Goal: Information Seeking & Learning: Learn about a topic

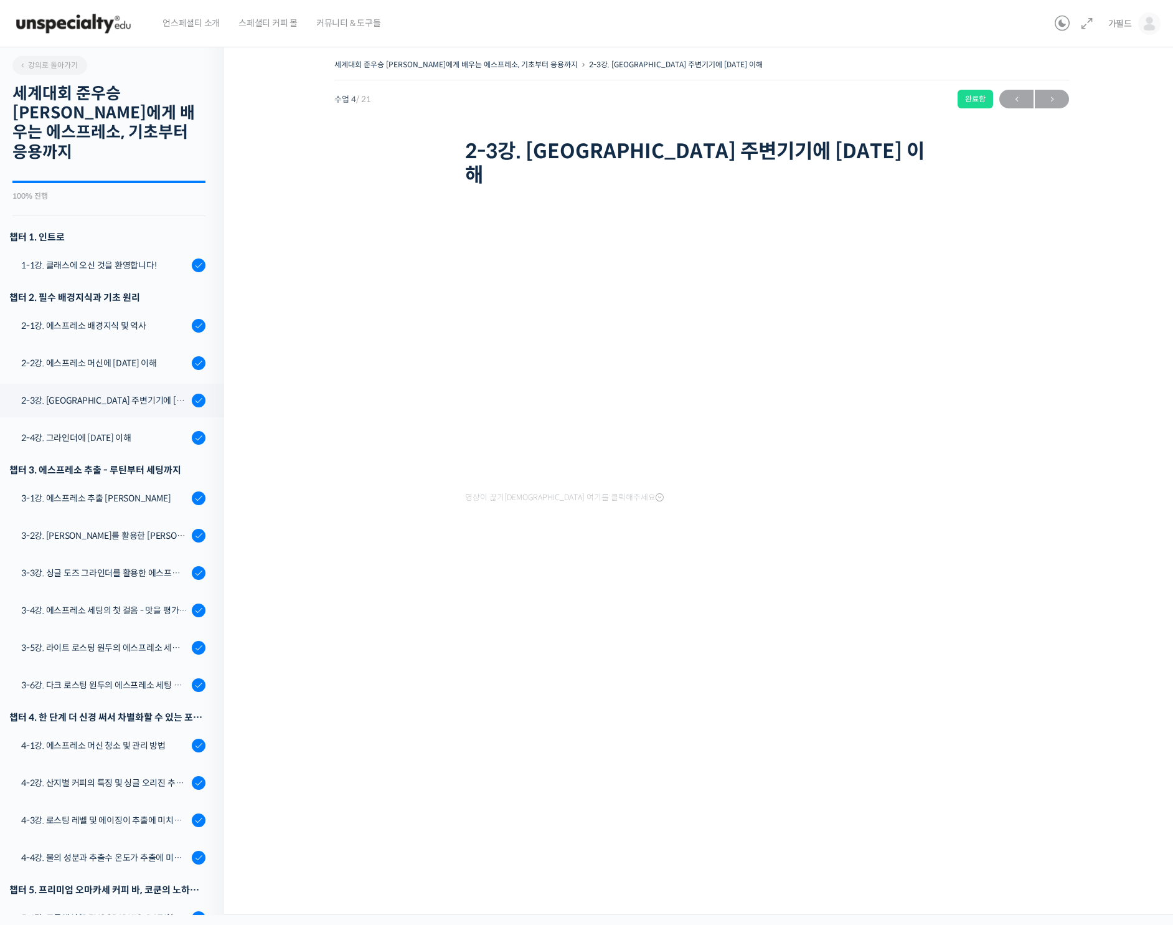
click at [73, 28] on img at bounding box center [73, 23] width 122 height 37
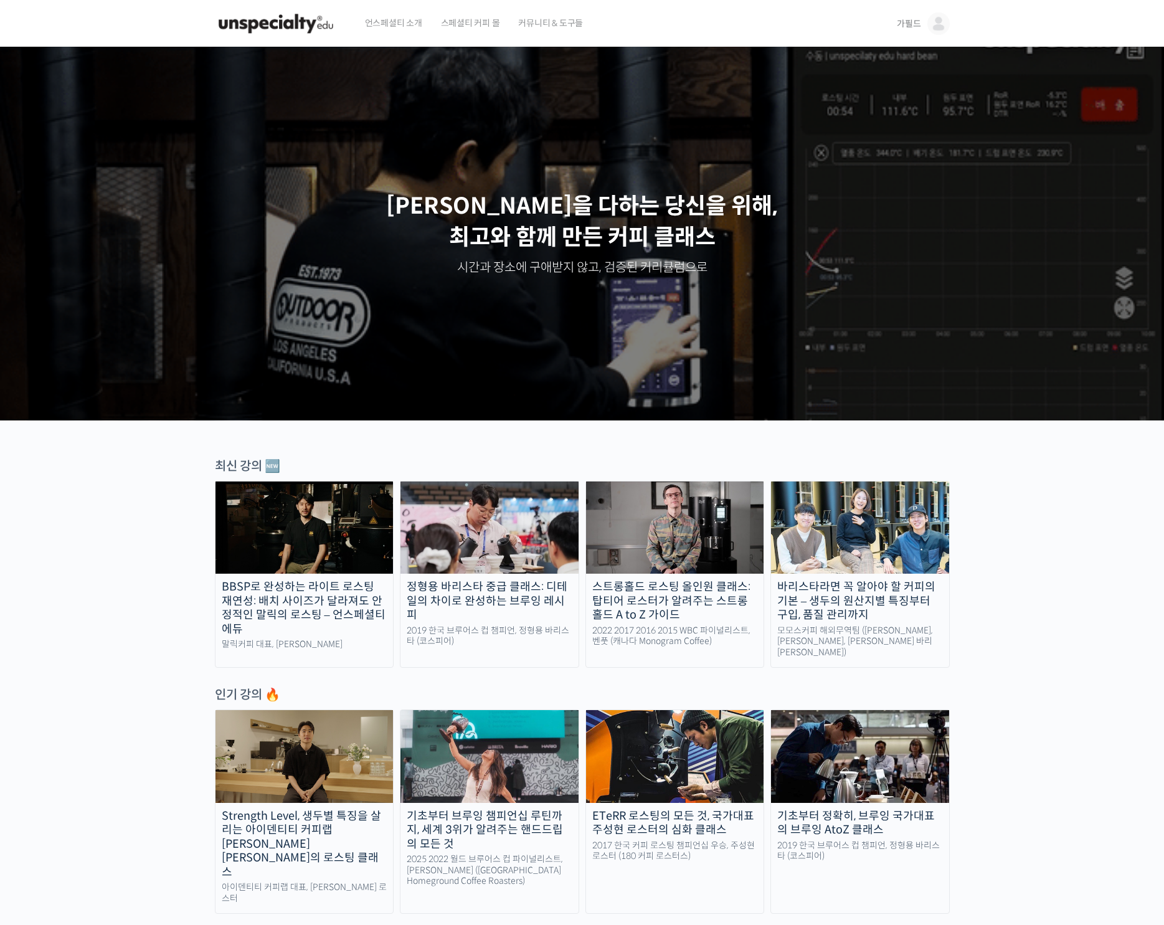
click at [902, 24] on span "가필드" at bounding box center [909, 23] width 24 height 11
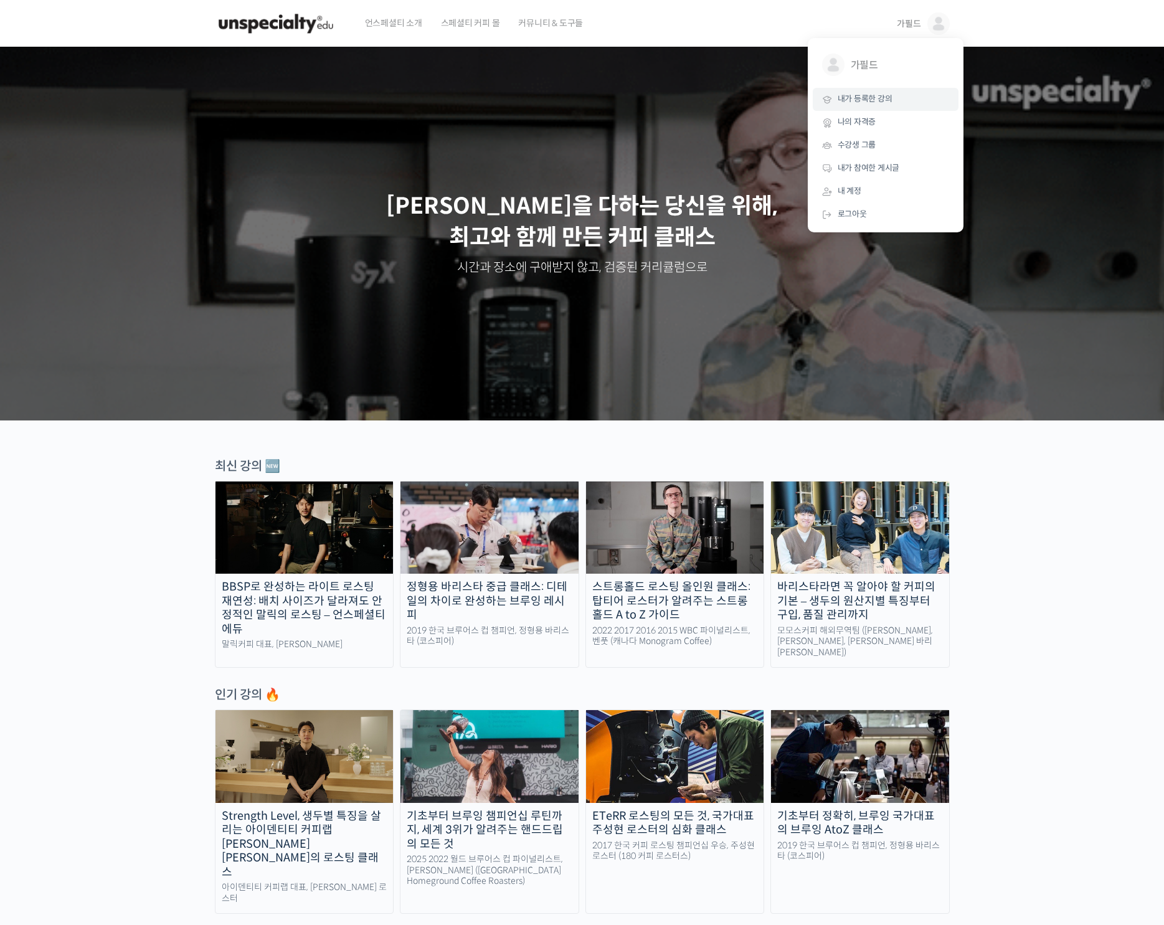
click at [877, 100] on span "내가 등록한 강의" at bounding box center [865, 98] width 55 height 11
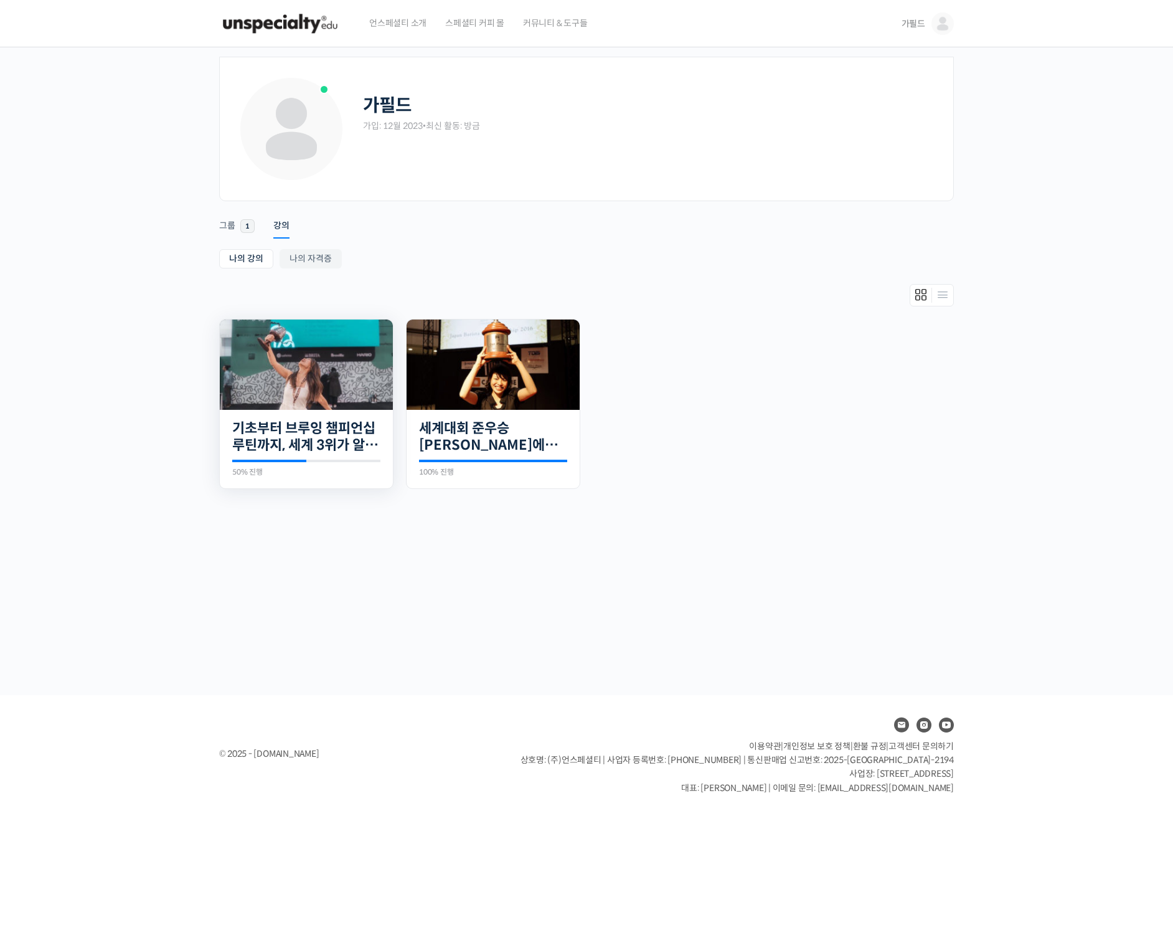
click at [288, 366] on img at bounding box center [306, 364] width 173 height 90
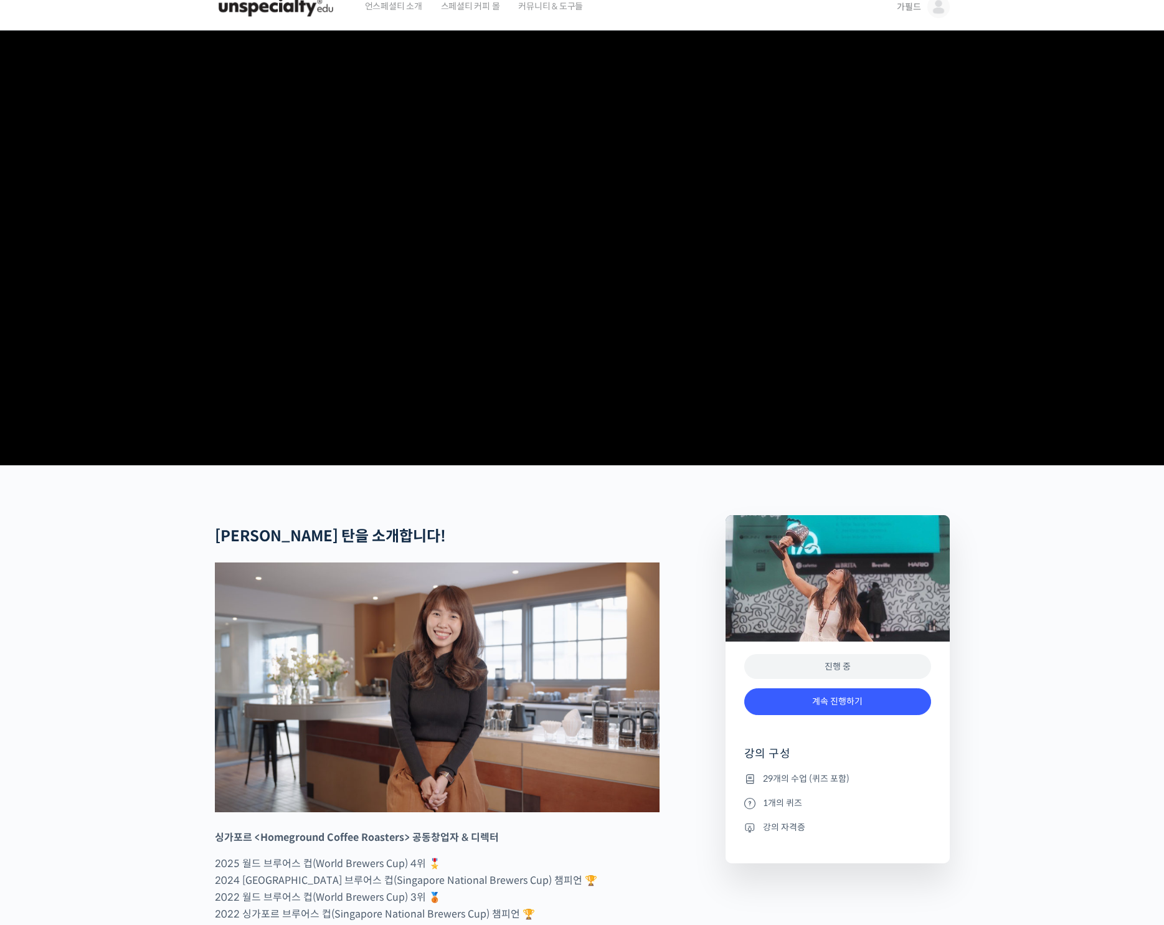
scroll to position [374, 0]
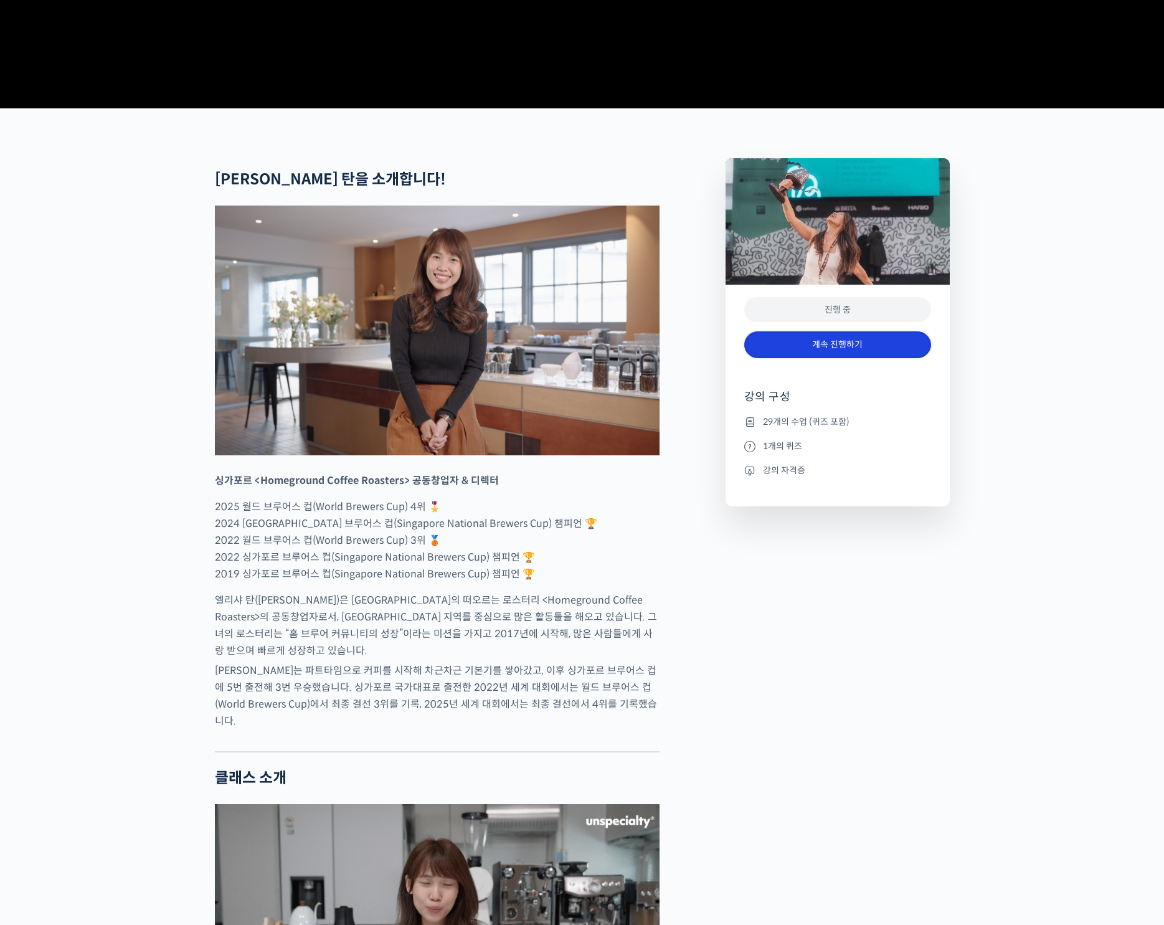
click at [838, 358] on link "계속 진행하기" at bounding box center [837, 344] width 187 height 27
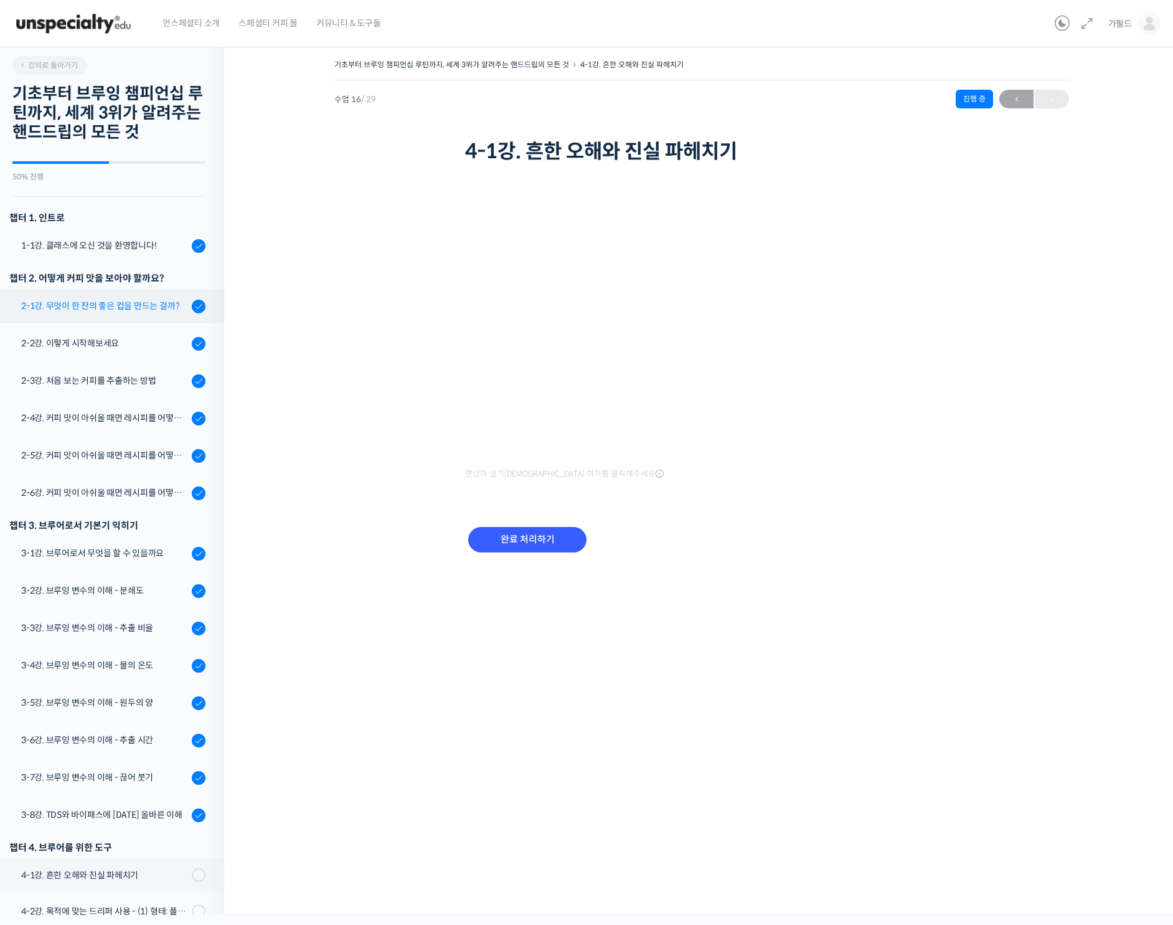
click at [89, 305] on div "2-1강. 무엇이 한 잔의 좋은 컵을 만드는 걸까?" at bounding box center [104, 306] width 167 height 14
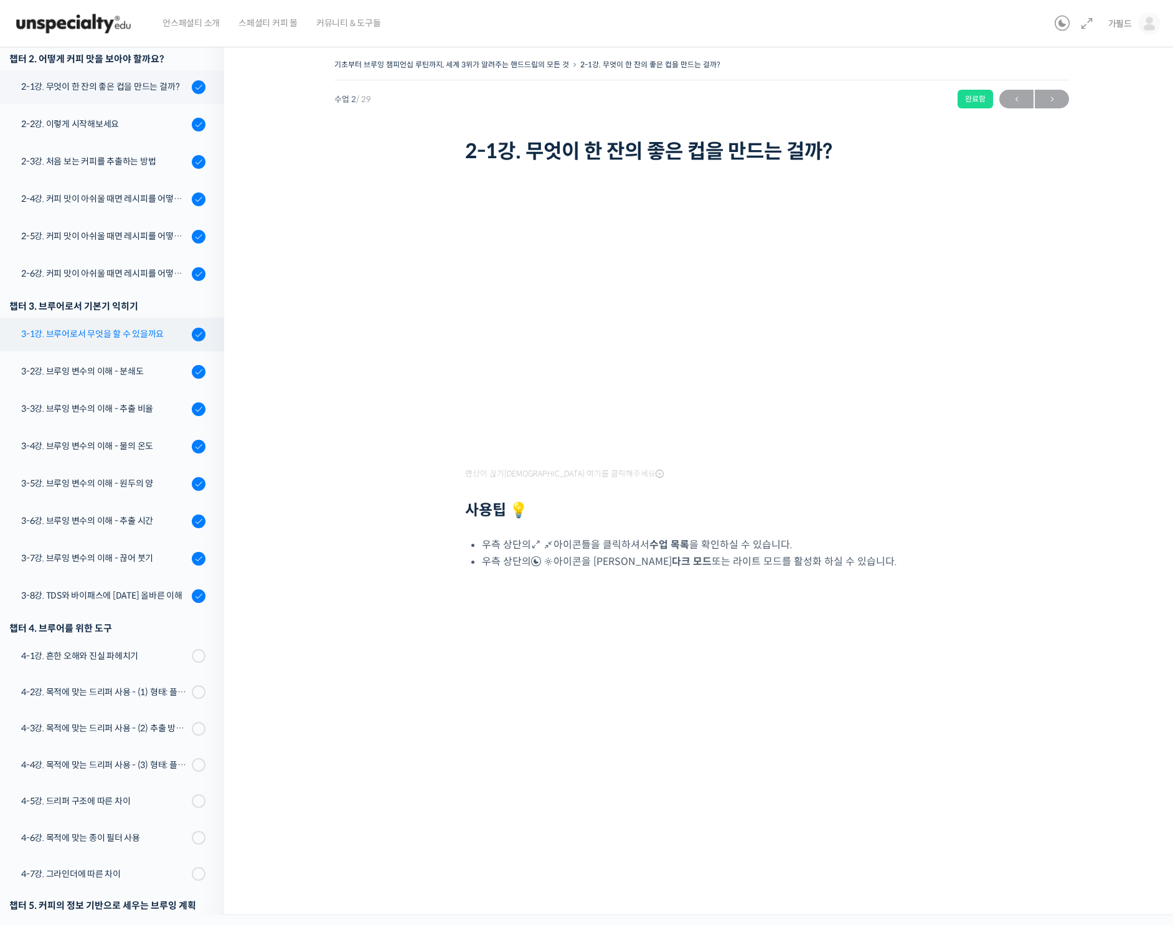
scroll to position [157, 0]
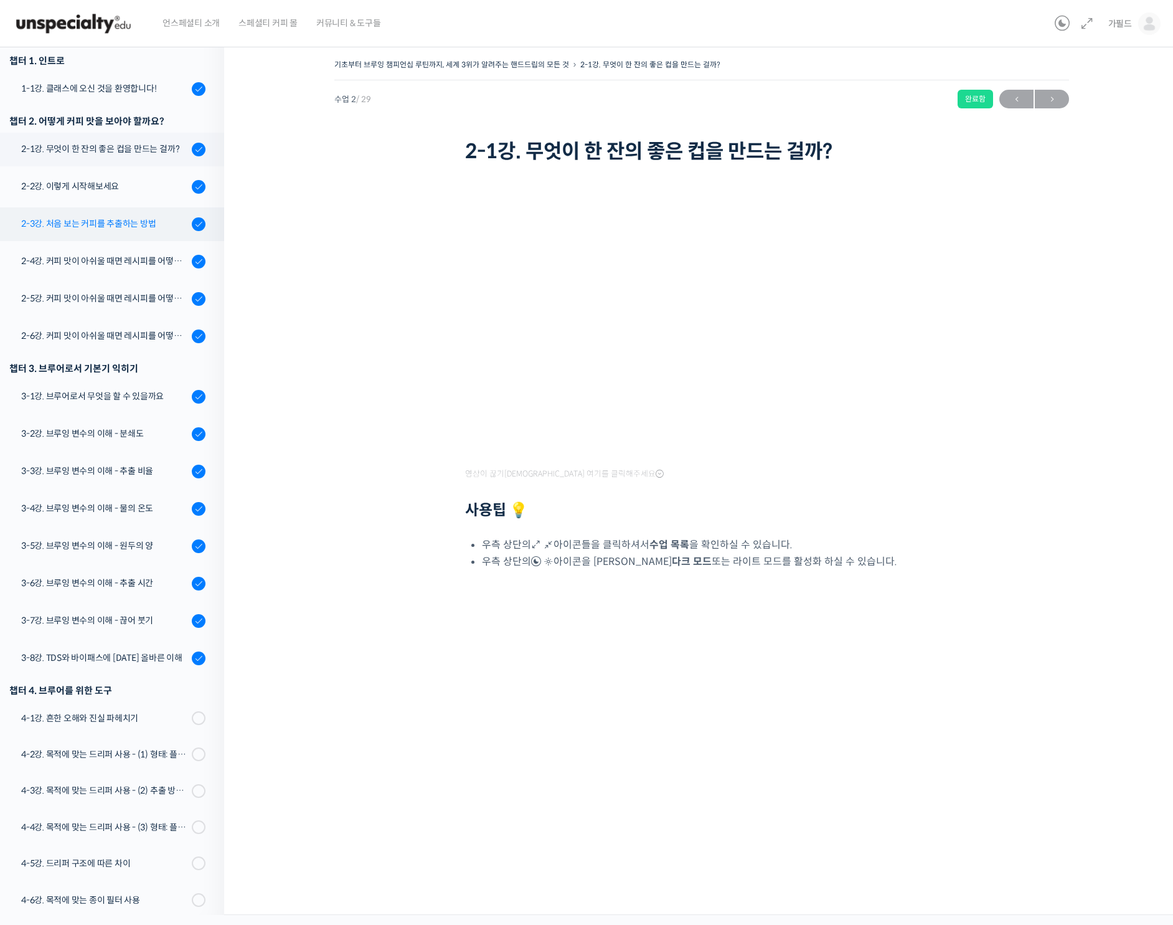
click at [75, 238] on link "2-3강. 처음 보는 커피를 추출하는 방법" at bounding box center [109, 224] width 230 height 34
